Goal: Use online tool/utility: Utilize a website feature to perform a specific function

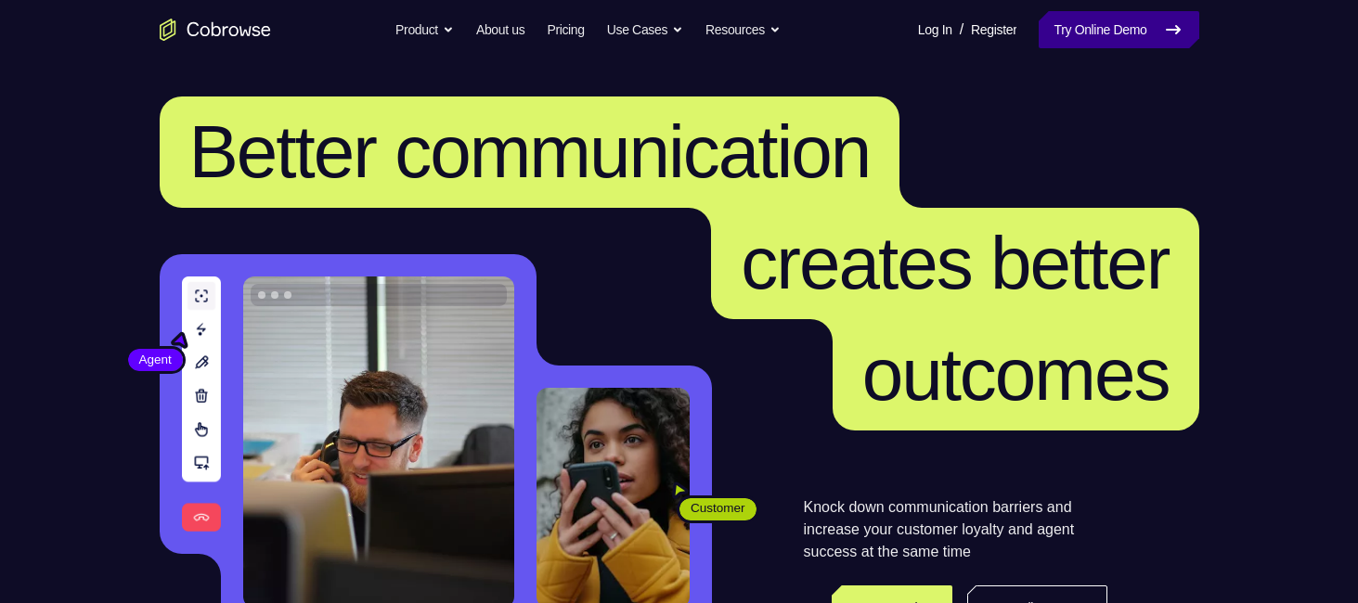
drag, startPoint x: 0, startPoint y: 0, endPoint x: 1090, endPoint y: 34, distance: 1090.3
click at [1090, 34] on link "Try Online Demo" at bounding box center [1119, 29] width 160 height 37
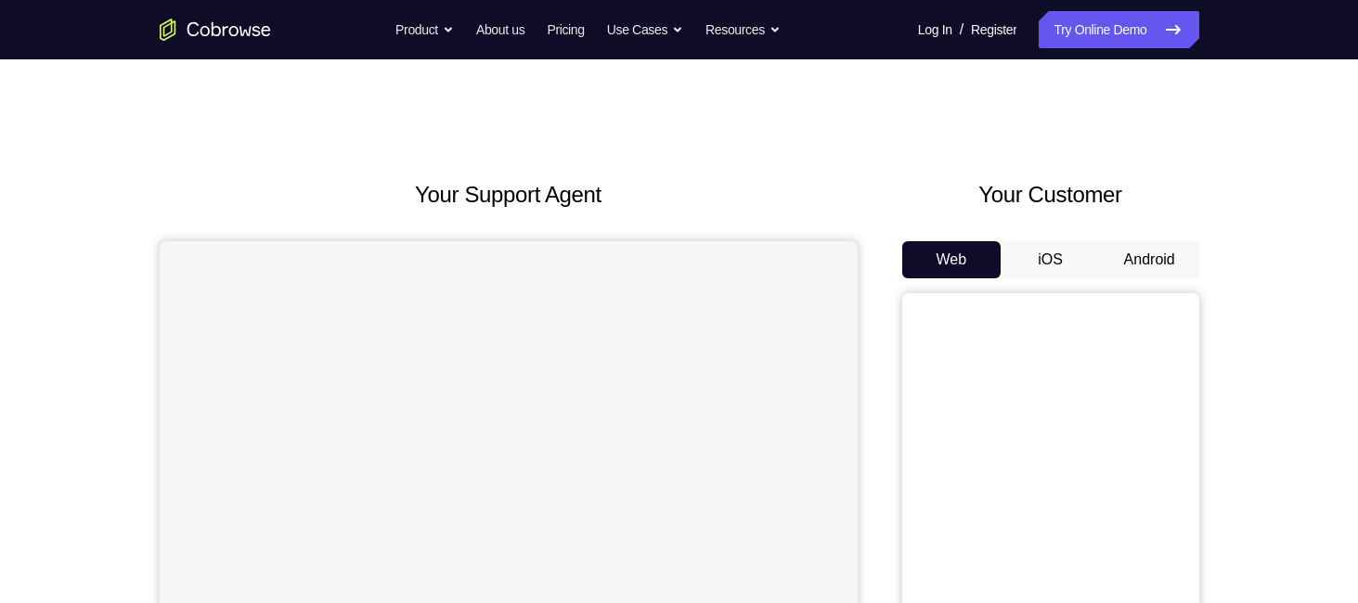
click at [1127, 260] on button "Android" at bounding box center [1149, 259] width 99 height 37
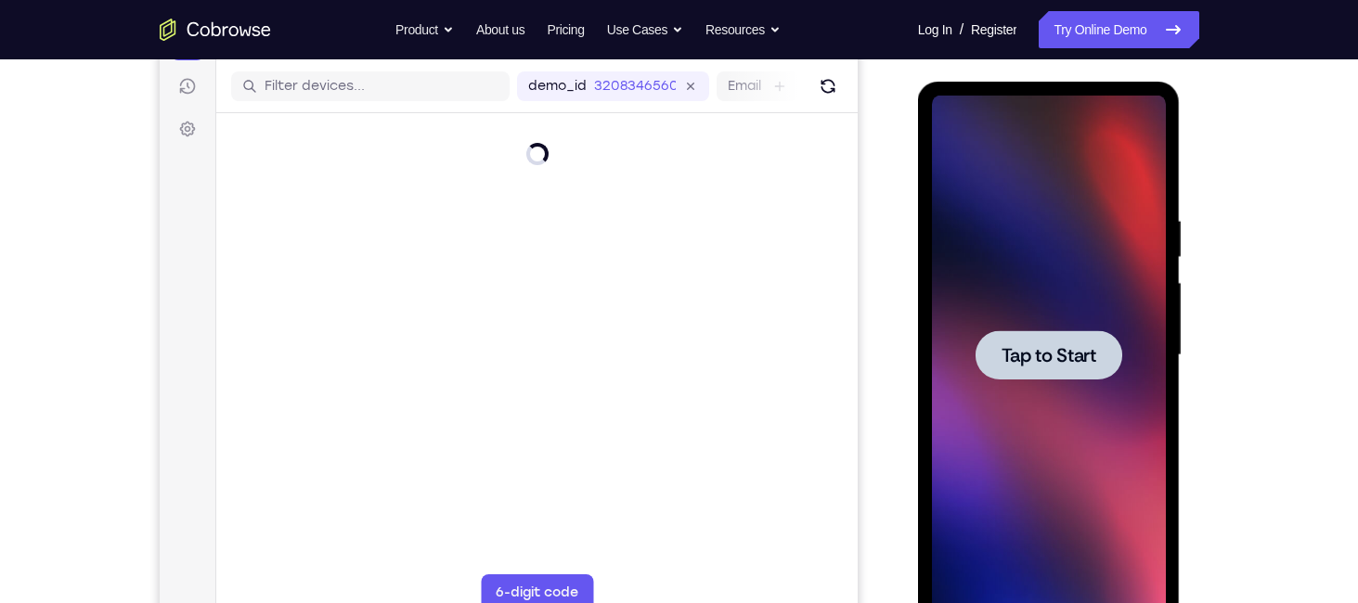
drag, startPoint x: 1326, startPoint y: 317, endPoint x: 914, endPoint y: 182, distance: 433.6
click at [914, 182] on div at bounding box center [1050, 353] width 297 height 571
click at [1011, 346] on span "Tap to Start" at bounding box center [1049, 355] width 95 height 19
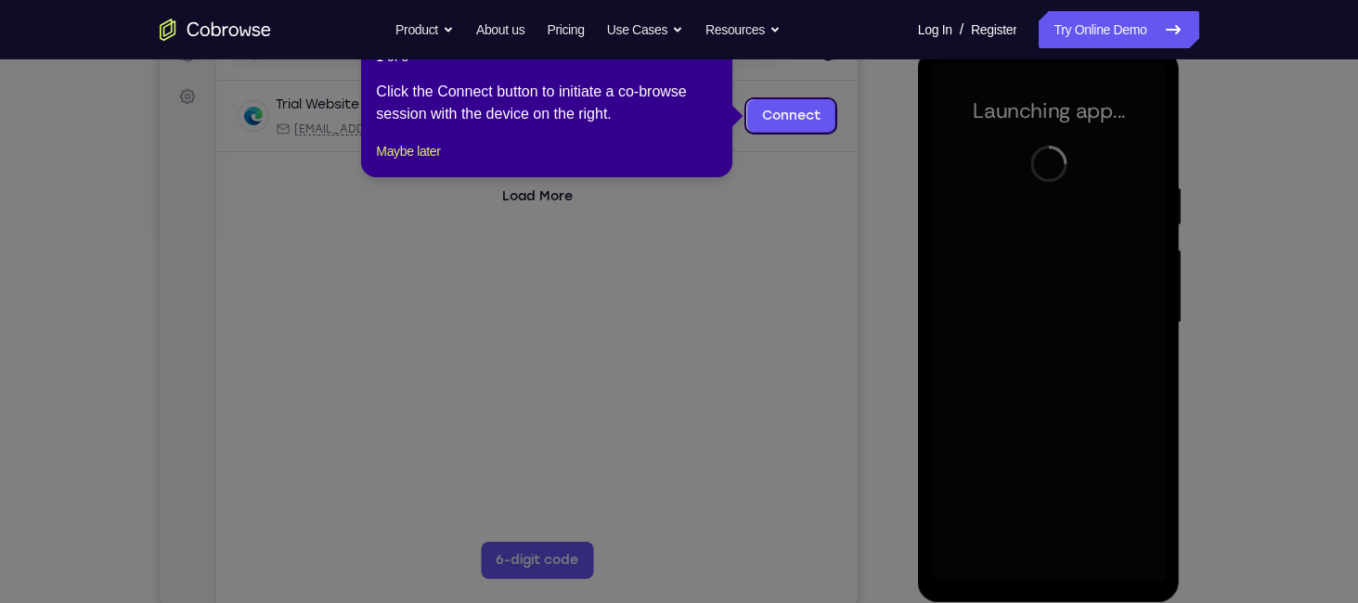
scroll to position [237, 0]
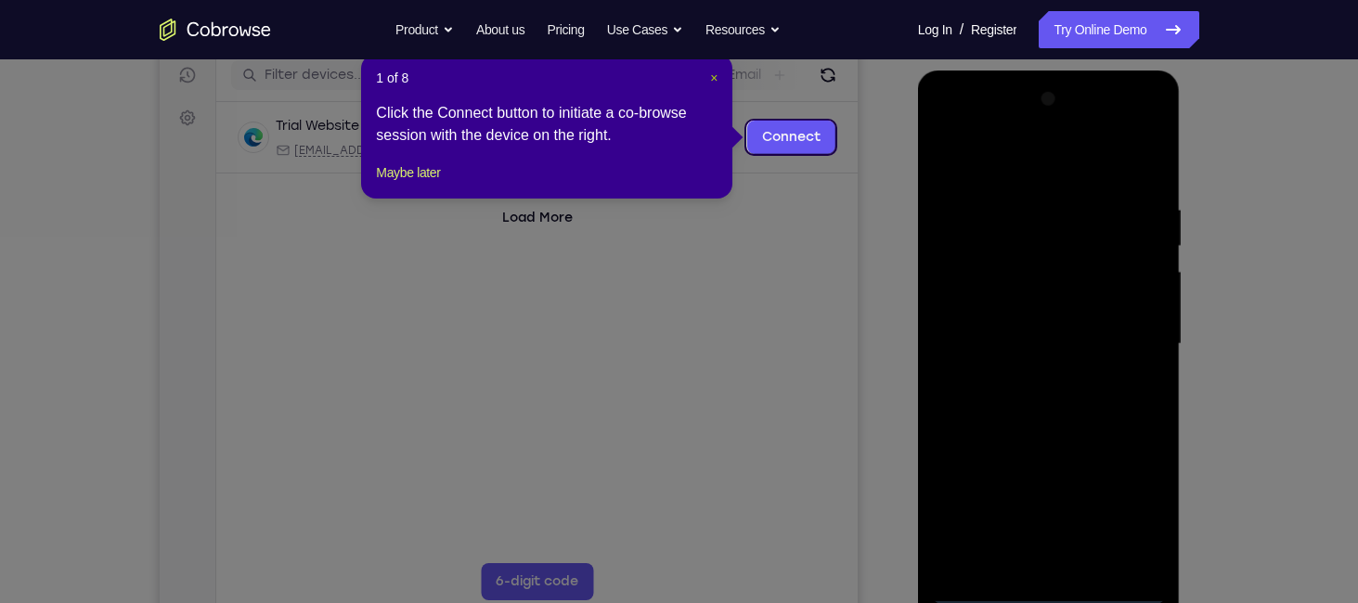
click at [715, 86] on button "×" at bounding box center [713, 78] width 7 height 19
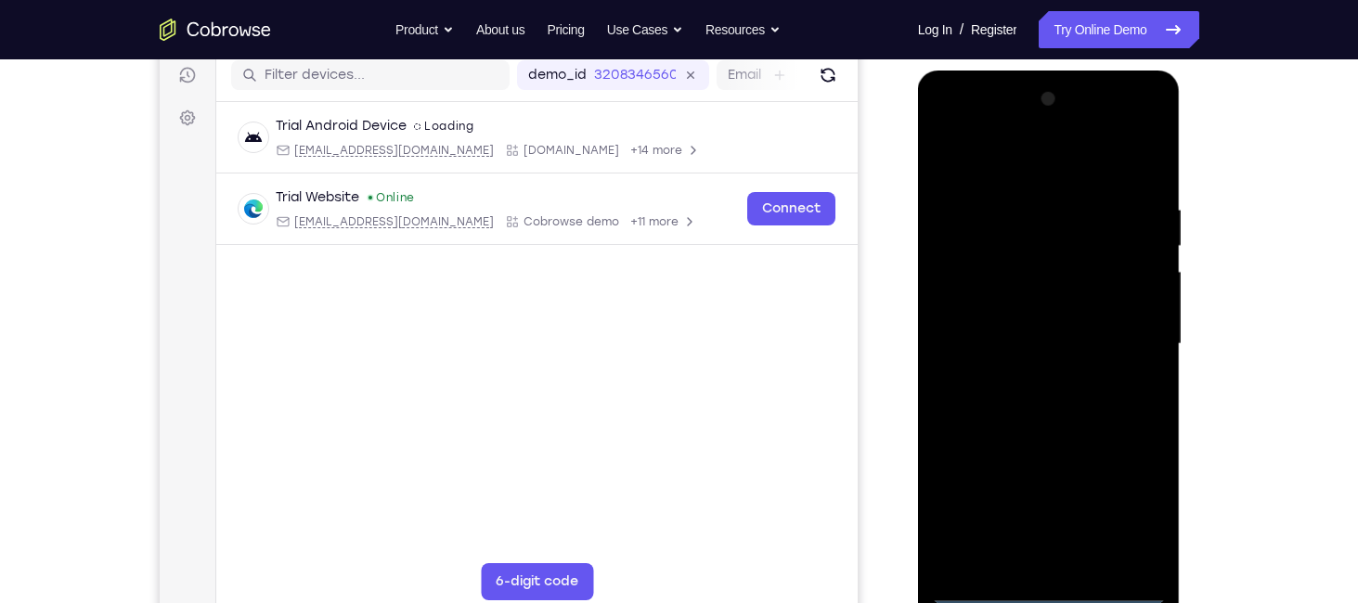
click at [1034, 585] on div at bounding box center [1049, 344] width 234 height 520
click at [1132, 508] on div at bounding box center [1049, 344] width 234 height 520
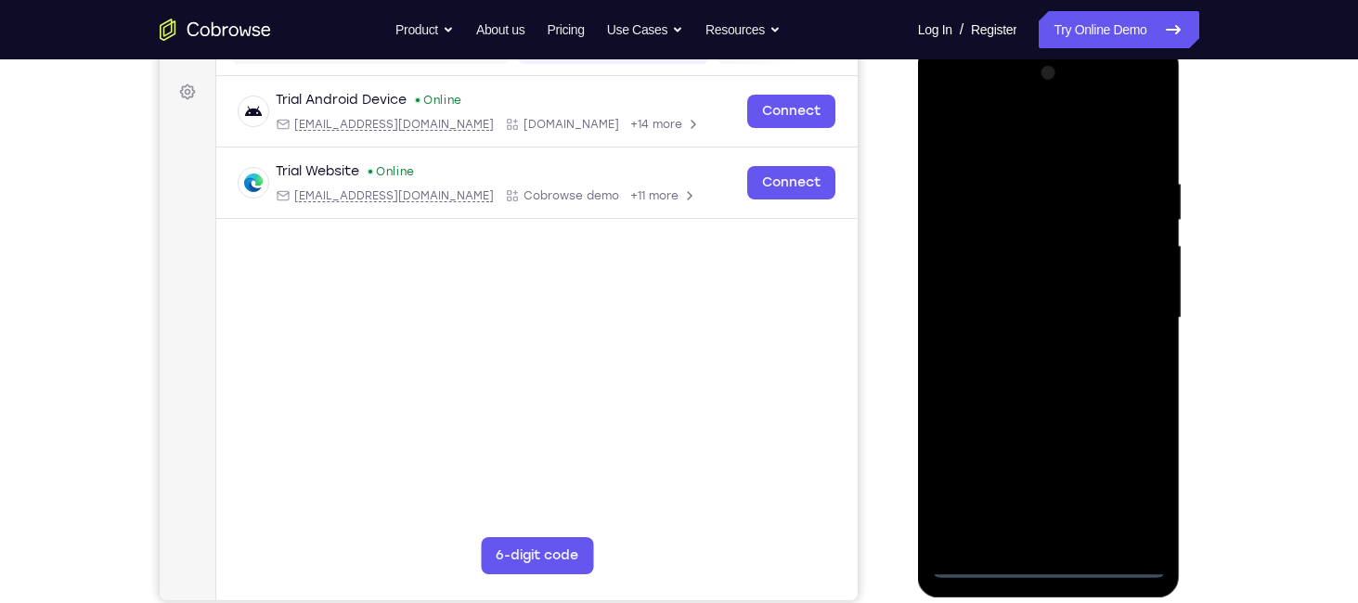
scroll to position [256, 0]
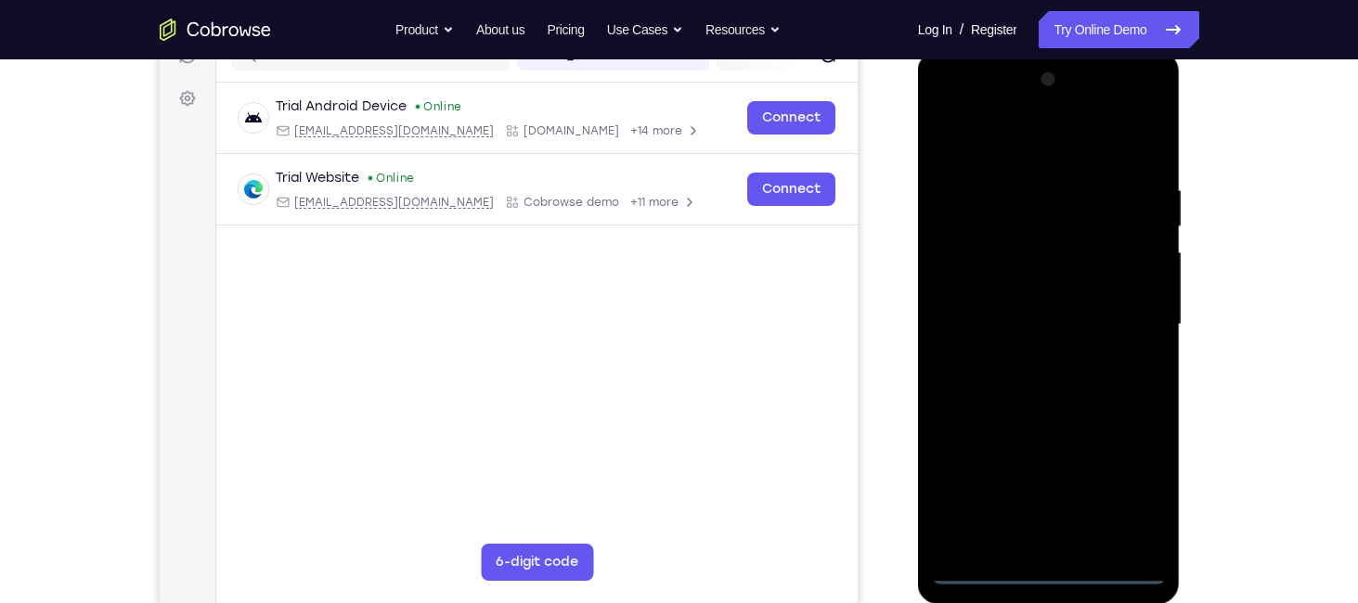
click at [1079, 140] on div at bounding box center [1049, 325] width 234 height 520
click at [1130, 309] on div at bounding box center [1049, 325] width 234 height 520
click at [1027, 359] on div at bounding box center [1049, 325] width 234 height 520
click at [1026, 308] on div at bounding box center [1049, 325] width 234 height 520
click at [1025, 287] on div at bounding box center [1049, 325] width 234 height 520
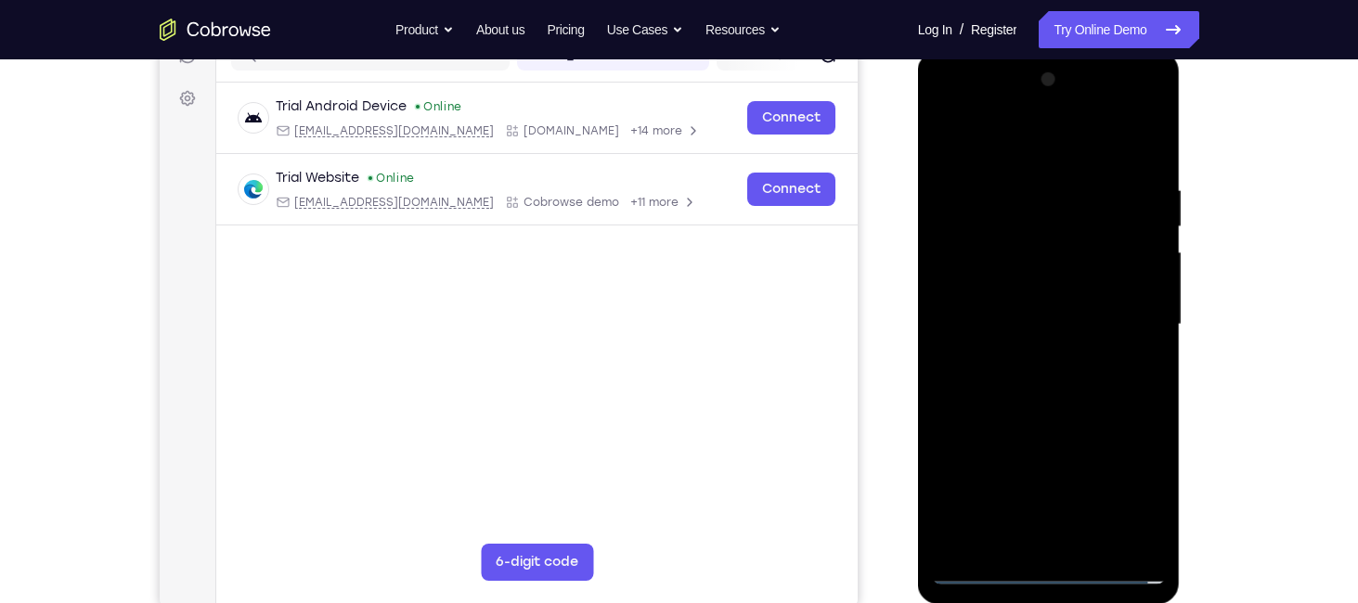
click at [1027, 321] on div at bounding box center [1049, 325] width 234 height 520
click at [1130, 106] on div at bounding box center [1049, 325] width 234 height 520
click at [978, 109] on div at bounding box center [1049, 325] width 234 height 520
click at [1011, 211] on div at bounding box center [1049, 325] width 234 height 520
click at [1017, 241] on div at bounding box center [1049, 325] width 234 height 520
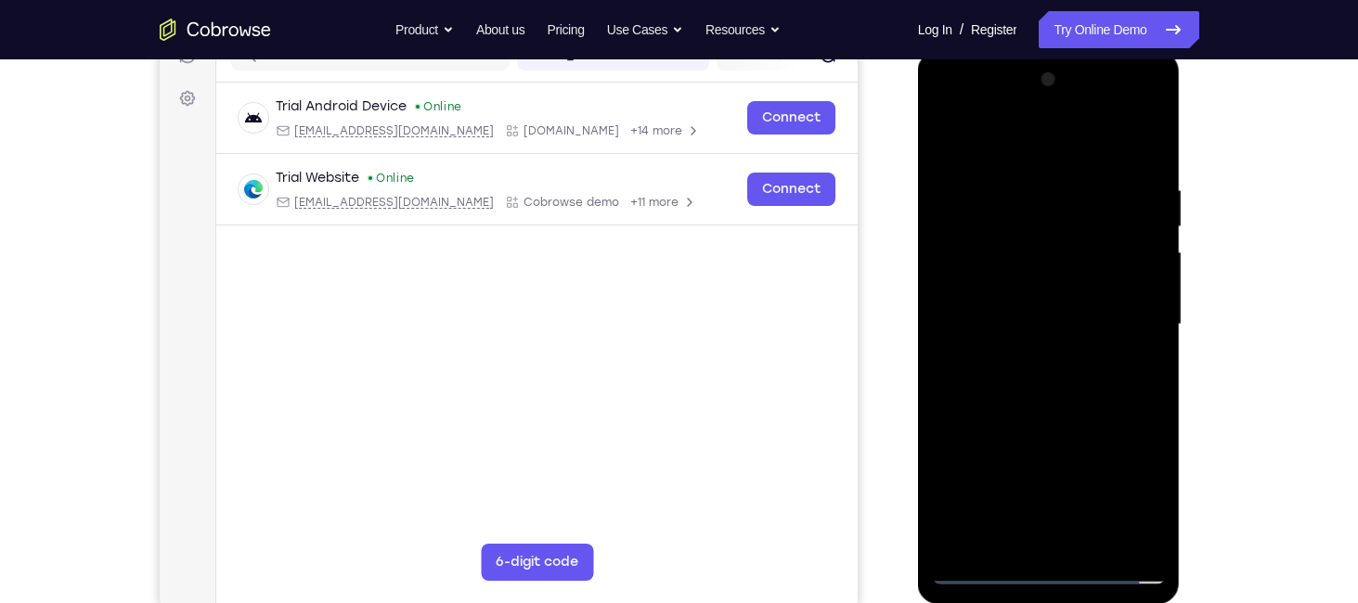
click at [1128, 107] on div at bounding box center [1049, 325] width 234 height 520
click at [1023, 129] on div at bounding box center [1049, 325] width 234 height 520
click at [1059, 415] on div at bounding box center [1049, 325] width 234 height 520
drag, startPoint x: 1028, startPoint y: 142, endPoint x: 888, endPoint y: -118, distance: 294.9
click at [918, 51] on html "Online web based iOS Simulators and Android Emulators. Run iPhone, iPad, Mobile…" at bounding box center [1050, 329] width 265 height 557
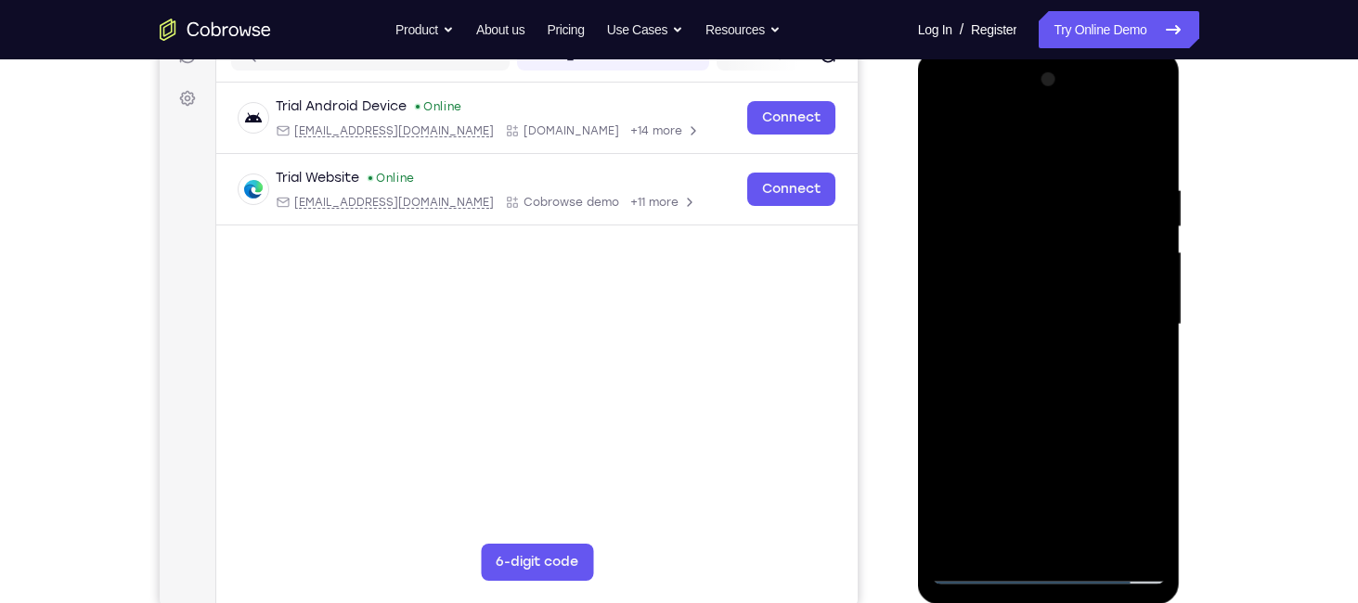
click at [1097, 545] on div at bounding box center [1049, 325] width 234 height 520
click at [1054, 427] on div at bounding box center [1049, 325] width 234 height 520
click at [1012, 317] on div at bounding box center [1049, 325] width 234 height 520
click at [1026, 434] on div at bounding box center [1049, 325] width 234 height 520
click at [1038, 432] on div at bounding box center [1049, 325] width 234 height 520
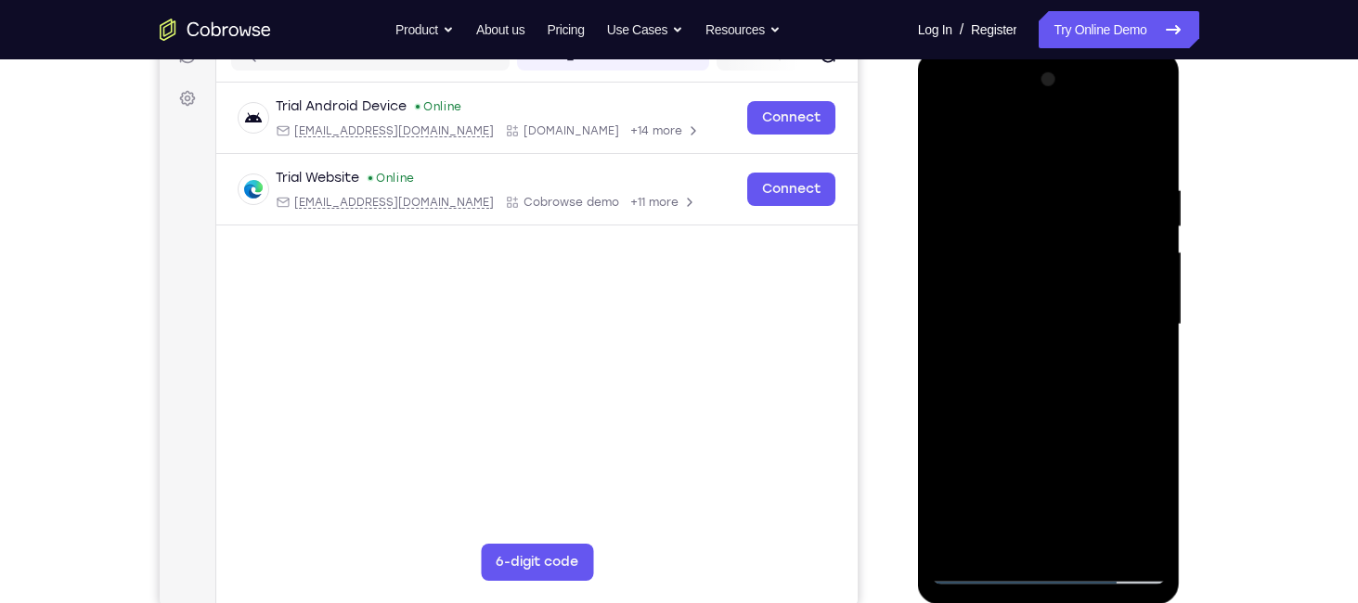
click at [1130, 108] on div at bounding box center [1049, 325] width 234 height 520
click at [1067, 182] on div at bounding box center [1049, 325] width 234 height 520
click at [1153, 138] on div at bounding box center [1049, 325] width 234 height 520
click at [959, 348] on div at bounding box center [1049, 325] width 234 height 520
click at [1077, 279] on div at bounding box center [1049, 325] width 234 height 520
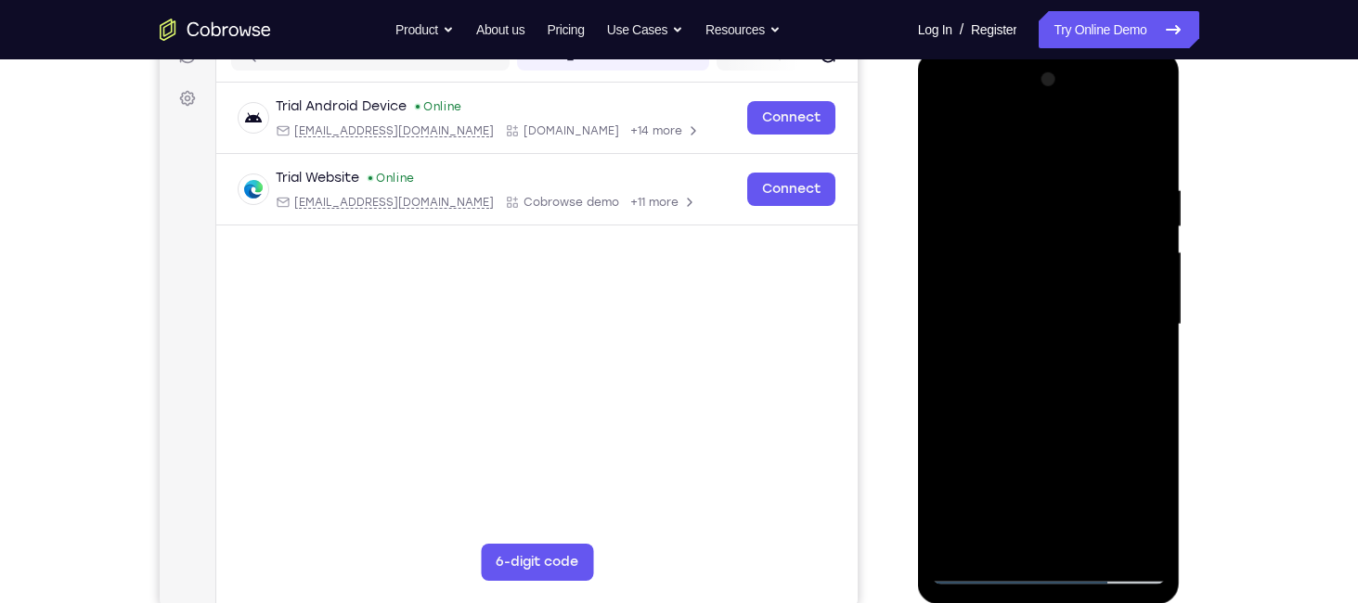
click at [960, 215] on div at bounding box center [1049, 325] width 234 height 520
click at [986, 213] on div at bounding box center [1049, 325] width 234 height 520
click at [1130, 108] on div at bounding box center [1049, 325] width 234 height 520
click at [1029, 154] on div at bounding box center [1049, 325] width 234 height 520
click at [1003, 543] on div at bounding box center [1049, 325] width 234 height 520
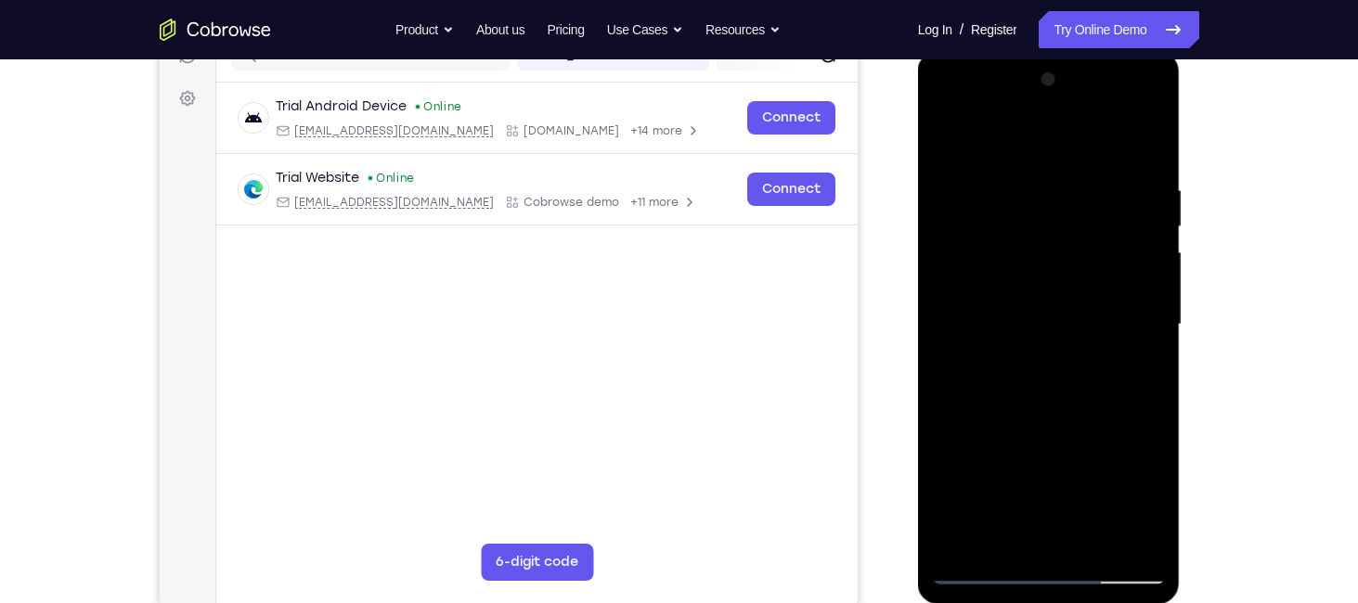
click at [1046, 407] on div at bounding box center [1049, 325] width 234 height 520
click at [944, 136] on div at bounding box center [1049, 325] width 234 height 520
click at [1047, 353] on div at bounding box center [1049, 325] width 234 height 520
click at [1132, 86] on div at bounding box center [1049, 325] width 234 height 520
click at [1127, 109] on div at bounding box center [1049, 325] width 234 height 520
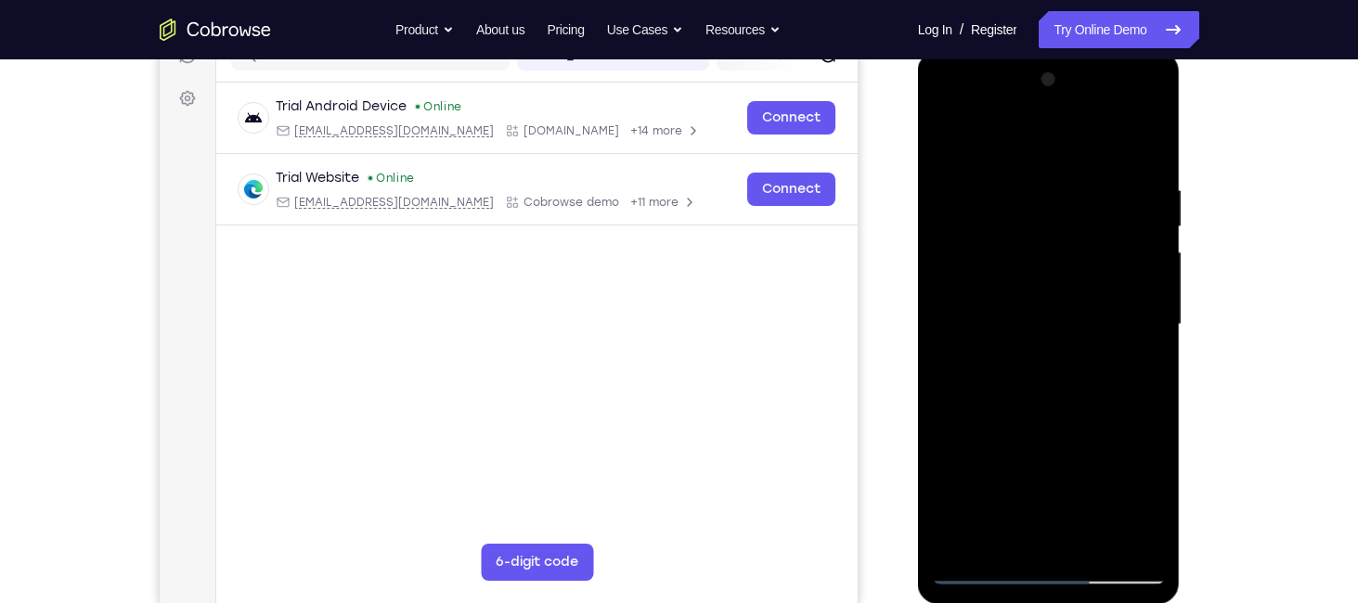
click at [1054, 179] on div at bounding box center [1049, 325] width 234 height 520
click at [963, 213] on div at bounding box center [1049, 325] width 234 height 520
click at [960, 213] on div at bounding box center [1049, 325] width 234 height 520
click at [980, 215] on div at bounding box center [1049, 325] width 234 height 520
click at [1128, 97] on div at bounding box center [1049, 325] width 234 height 520
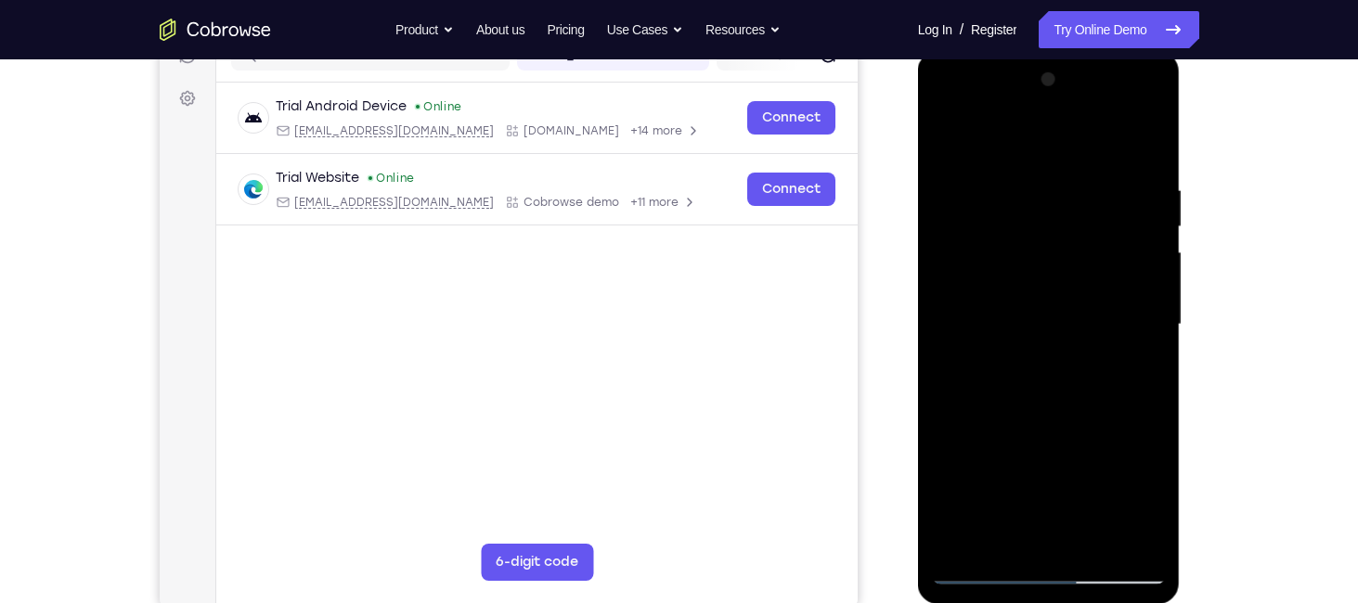
click at [1057, 141] on div at bounding box center [1049, 325] width 234 height 520
click at [1032, 536] on div at bounding box center [1049, 325] width 234 height 520
click at [1039, 411] on div at bounding box center [1049, 325] width 234 height 520
click at [953, 143] on div at bounding box center [1049, 325] width 234 height 520
click at [1064, 389] on div at bounding box center [1049, 325] width 234 height 520
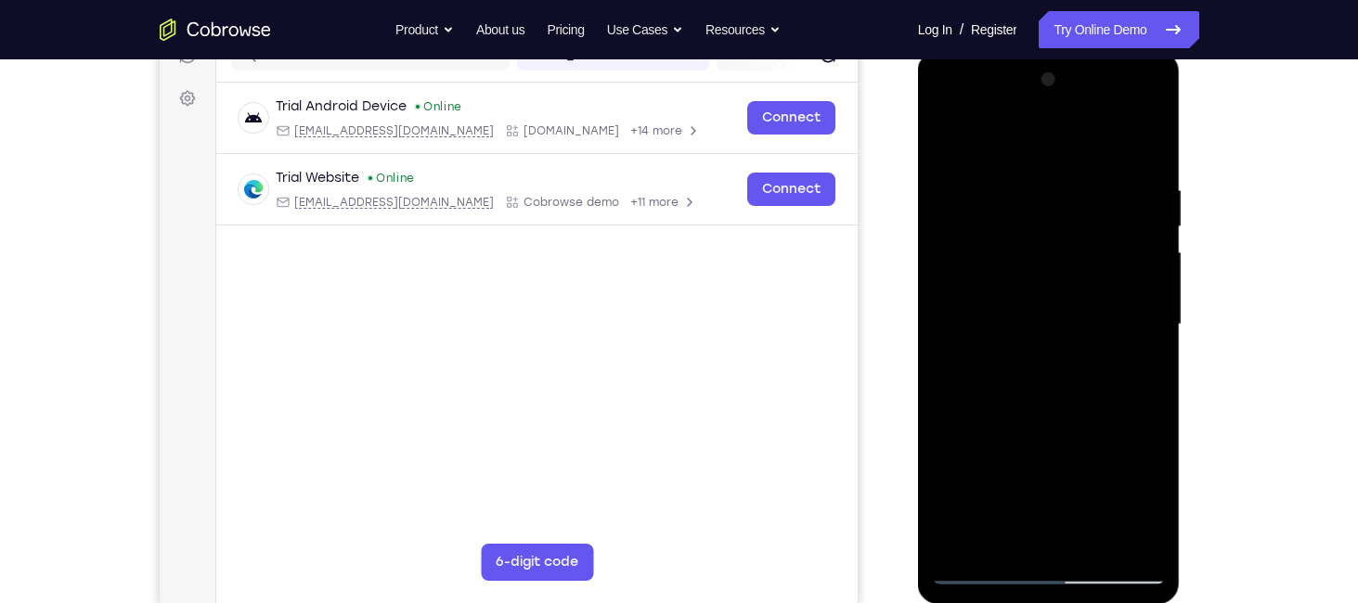
click at [951, 150] on div at bounding box center [1049, 325] width 234 height 520
click at [951, 134] on div at bounding box center [1049, 325] width 234 height 520
drag, startPoint x: 1041, startPoint y: 413, endPoint x: 1041, endPoint y: 341, distance: 72.4
click at [1041, 341] on div at bounding box center [1049, 325] width 234 height 520
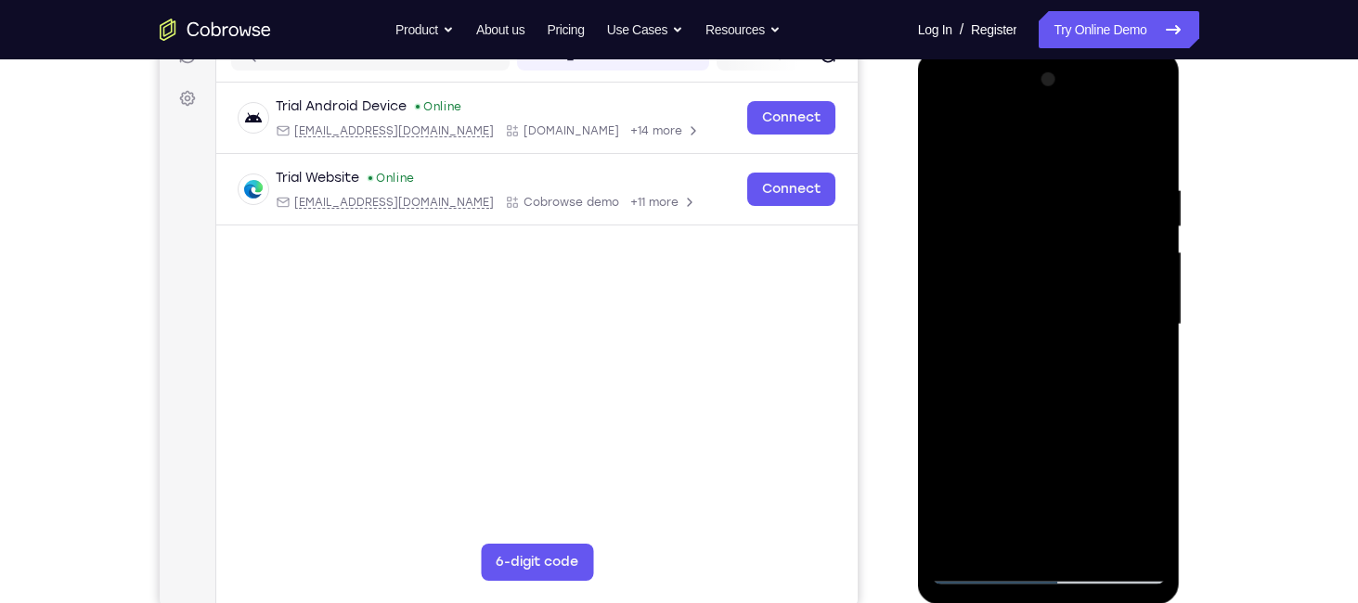
click at [1156, 332] on div at bounding box center [1049, 325] width 234 height 520
click at [1145, 336] on div at bounding box center [1049, 325] width 234 height 520
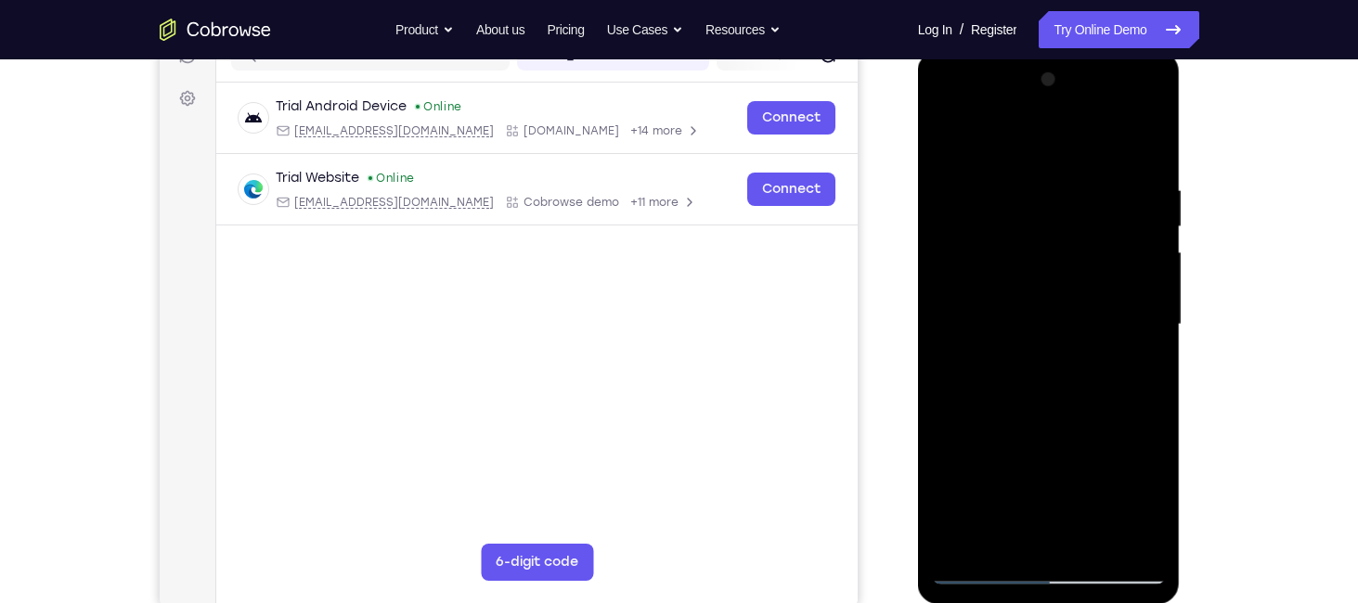
click at [1145, 336] on div at bounding box center [1049, 325] width 234 height 520
click at [1007, 328] on div at bounding box center [1049, 325] width 234 height 520
drag, startPoint x: 1068, startPoint y: 209, endPoint x: 1074, endPoint y: 510, distance: 300.8
click at [1074, 510] on div at bounding box center [1049, 325] width 234 height 520
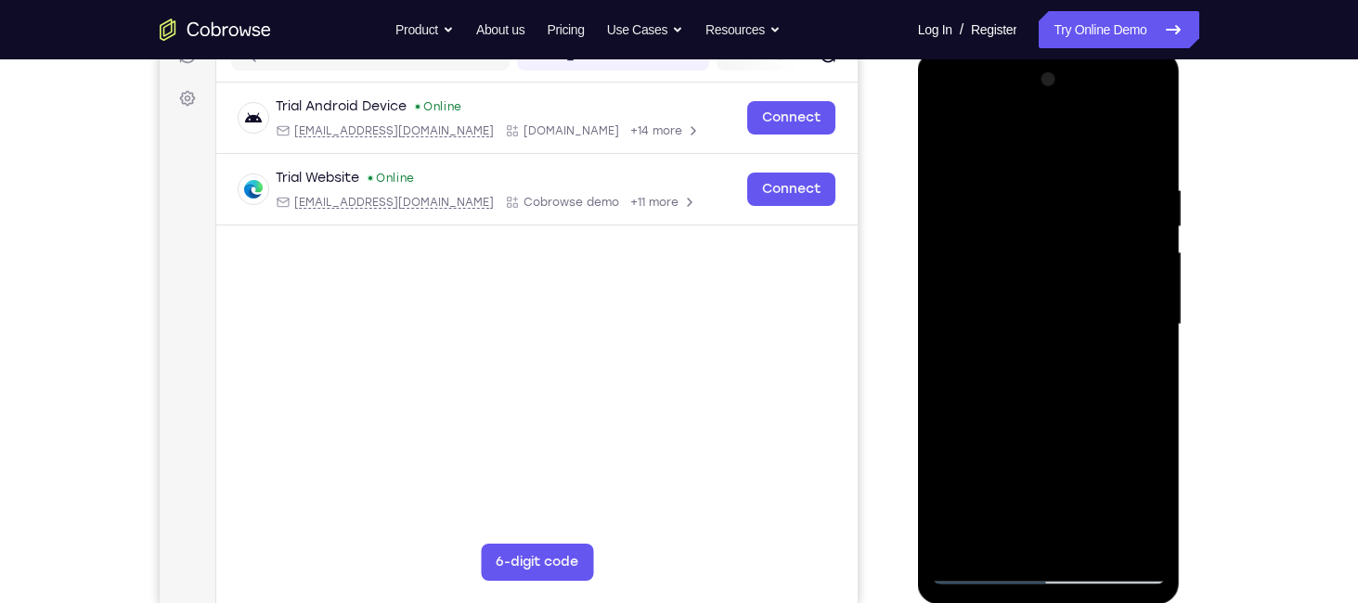
click at [1033, 186] on div at bounding box center [1049, 325] width 234 height 520
click at [1121, 537] on div at bounding box center [1049, 325] width 234 height 520
click at [1051, 531] on div at bounding box center [1049, 325] width 234 height 520
click at [1018, 282] on div at bounding box center [1049, 325] width 234 height 520
drag, startPoint x: 972, startPoint y: 296, endPoint x: 1349, endPoint y: 275, distance: 377.5
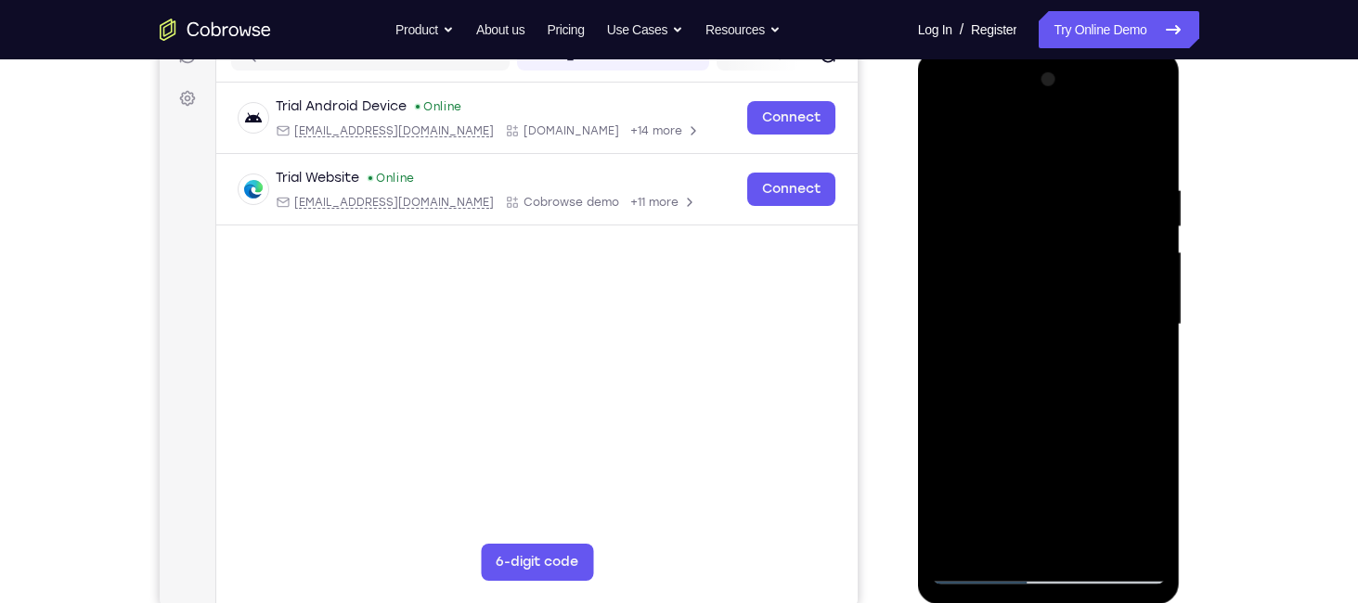
click at [1183, 275] on html "Online web based iOS Simulators and Android Emulators. Run iPhone, iPad, Mobile…" at bounding box center [1050, 329] width 265 height 557
drag, startPoint x: 964, startPoint y: 290, endPoint x: 1097, endPoint y: 247, distance: 140.3
click at [1097, 247] on div at bounding box center [1049, 325] width 234 height 520
click at [1044, 532] on div at bounding box center [1049, 325] width 234 height 520
click at [998, 532] on div at bounding box center [1049, 325] width 234 height 520
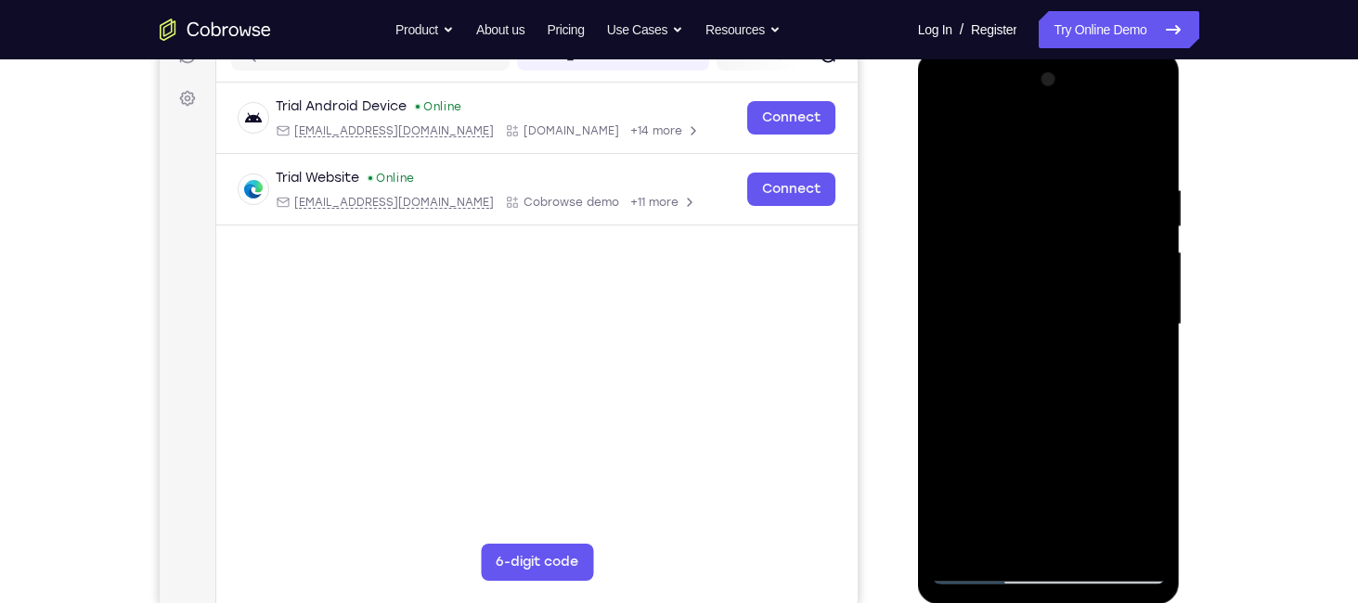
drag, startPoint x: 1093, startPoint y: 487, endPoint x: 1090, endPoint y: 250, distance: 237.6
click at [1090, 250] on div at bounding box center [1049, 325] width 234 height 520
click at [1031, 392] on div at bounding box center [1049, 325] width 234 height 520
click at [1042, 319] on div at bounding box center [1049, 325] width 234 height 520
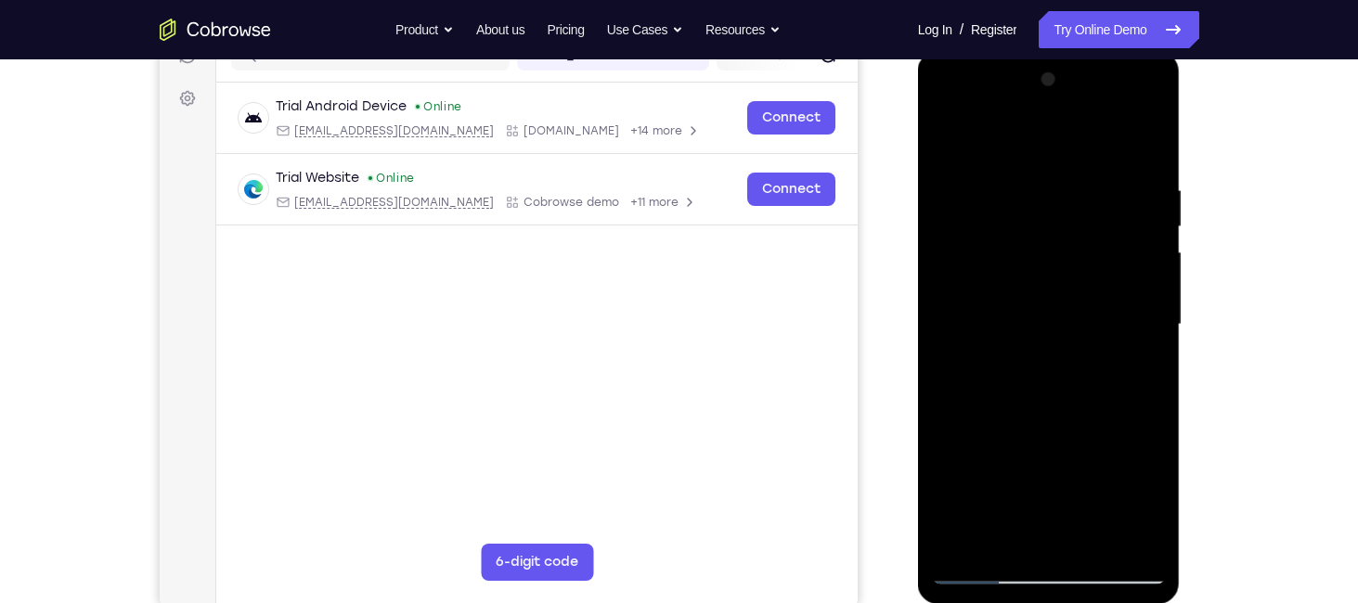
click at [1063, 245] on div at bounding box center [1049, 325] width 234 height 520
click at [1073, 271] on div at bounding box center [1049, 325] width 234 height 520
click at [1085, 536] on div at bounding box center [1049, 325] width 234 height 520
click at [1145, 539] on div at bounding box center [1049, 325] width 234 height 520
drag, startPoint x: 1133, startPoint y: 243, endPoint x: 851, endPoint y: 302, distance: 288.2
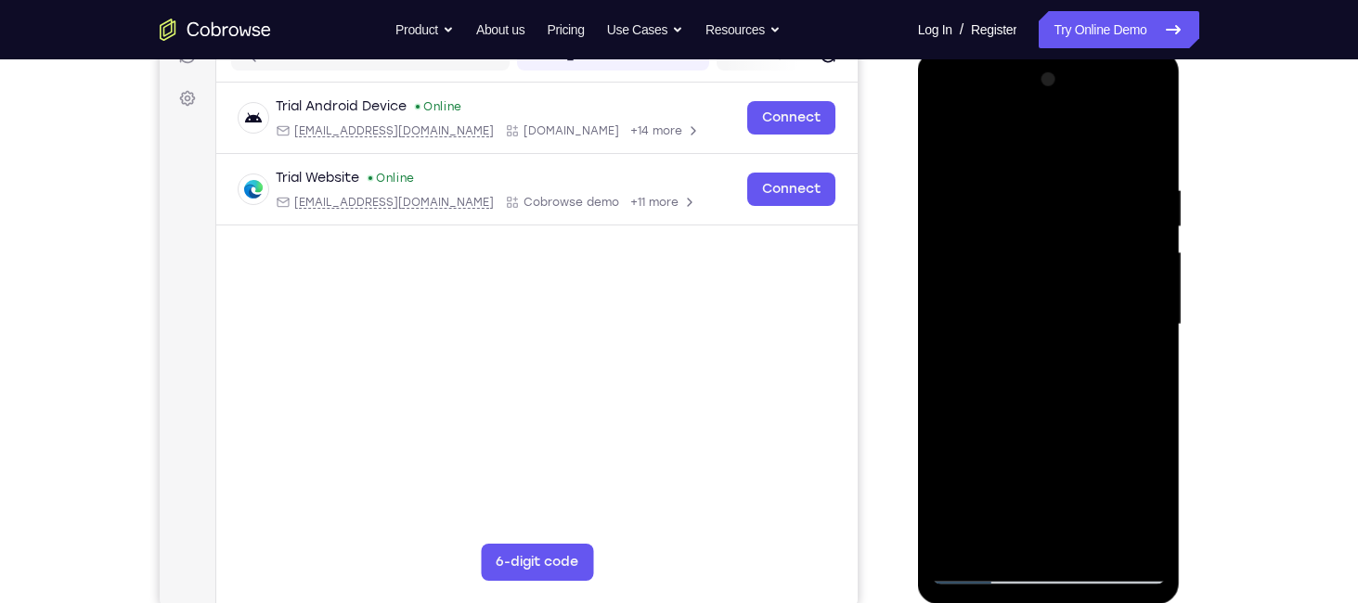
click at [918, 302] on html "Online web based iOS Simulators and Android Emulators. Run iPhone, iPad, Mobile…" at bounding box center [1050, 329] width 265 height 557
drag, startPoint x: 1128, startPoint y: 250, endPoint x: 899, endPoint y: 317, distance: 237.9
click at [918, 317] on html "Online web based iOS Simulators and Android Emulators. Run iPhone, iPad, Mobile…" at bounding box center [1050, 329] width 265 height 557
drag, startPoint x: 1126, startPoint y: 206, endPoint x: 911, endPoint y: 289, distance: 230.7
click at [918, 289] on html "Online web based iOS Simulators and Android Emulators. Run iPhone, iPad, Mobile…" at bounding box center [1050, 329] width 265 height 557
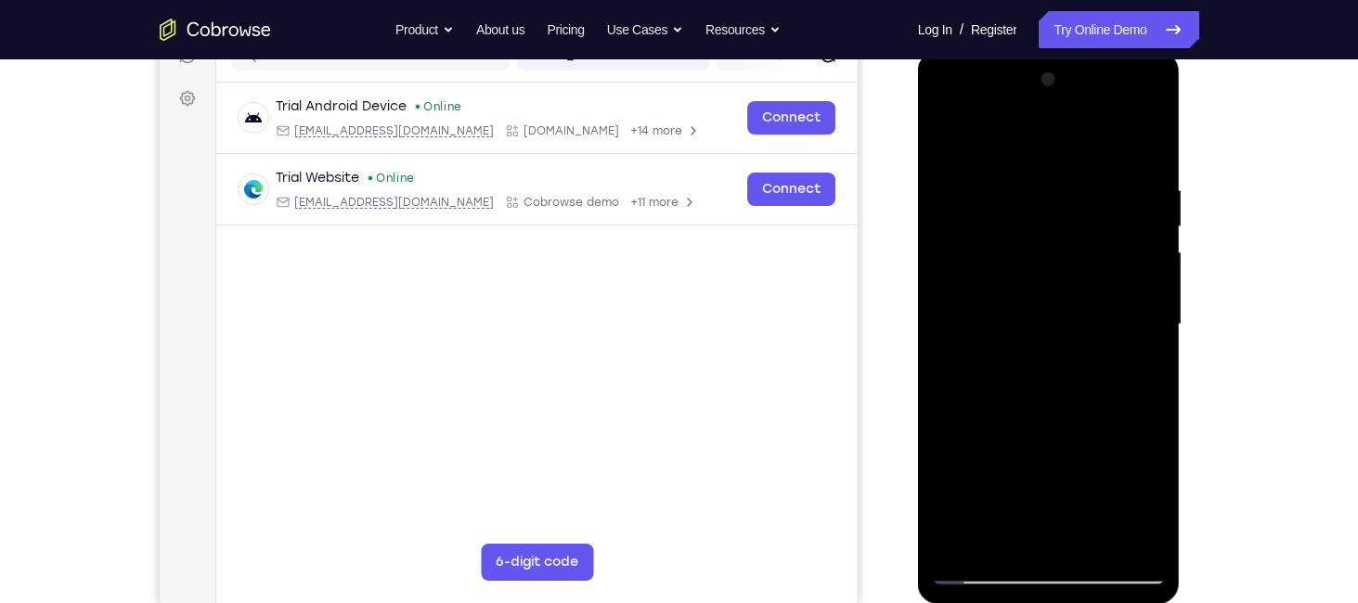
click at [1159, 140] on div at bounding box center [1049, 325] width 234 height 520
drag, startPoint x: 1032, startPoint y: 213, endPoint x: 1043, endPoint y: 524, distance: 312.1
click at [1043, 524] on div at bounding box center [1049, 325] width 234 height 520
click at [1024, 175] on div at bounding box center [1049, 325] width 234 height 520
drag, startPoint x: 947, startPoint y: 291, endPoint x: 1271, endPoint y: 184, distance: 341.1
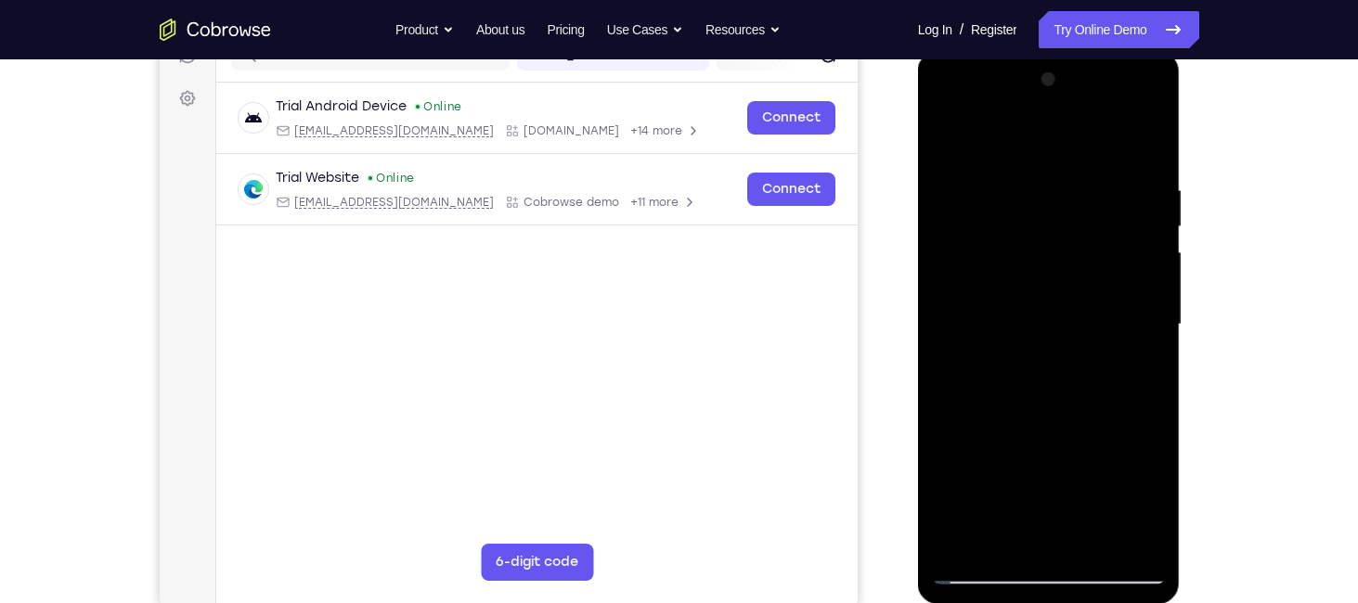
click at [1183, 184] on html "Online web based iOS Simulators and Android Emulators. Run iPhone, iPad, Mobile…" at bounding box center [1050, 329] width 265 height 557
click at [1003, 141] on div at bounding box center [1049, 325] width 234 height 520
click at [1125, 255] on div at bounding box center [1049, 325] width 234 height 520
click at [949, 138] on div at bounding box center [1049, 325] width 234 height 520
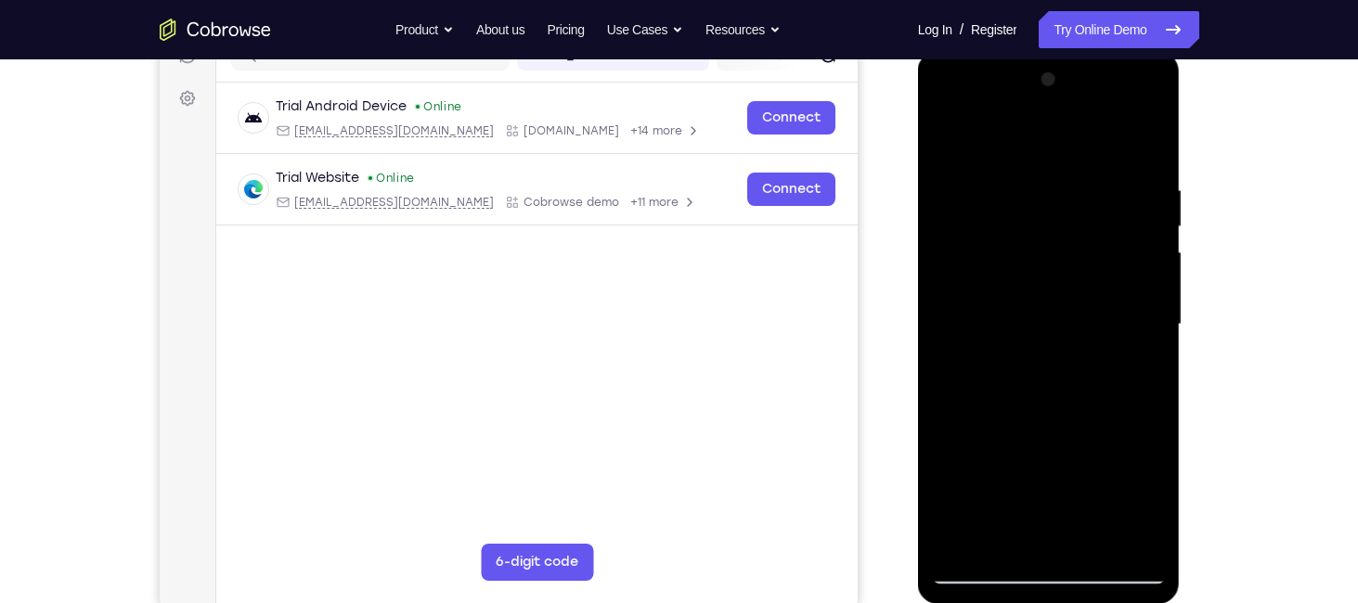
click at [983, 140] on div at bounding box center [1049, 325] width 234 height 520
